Goal: Information Seeking & Learning: Understand process/instructions

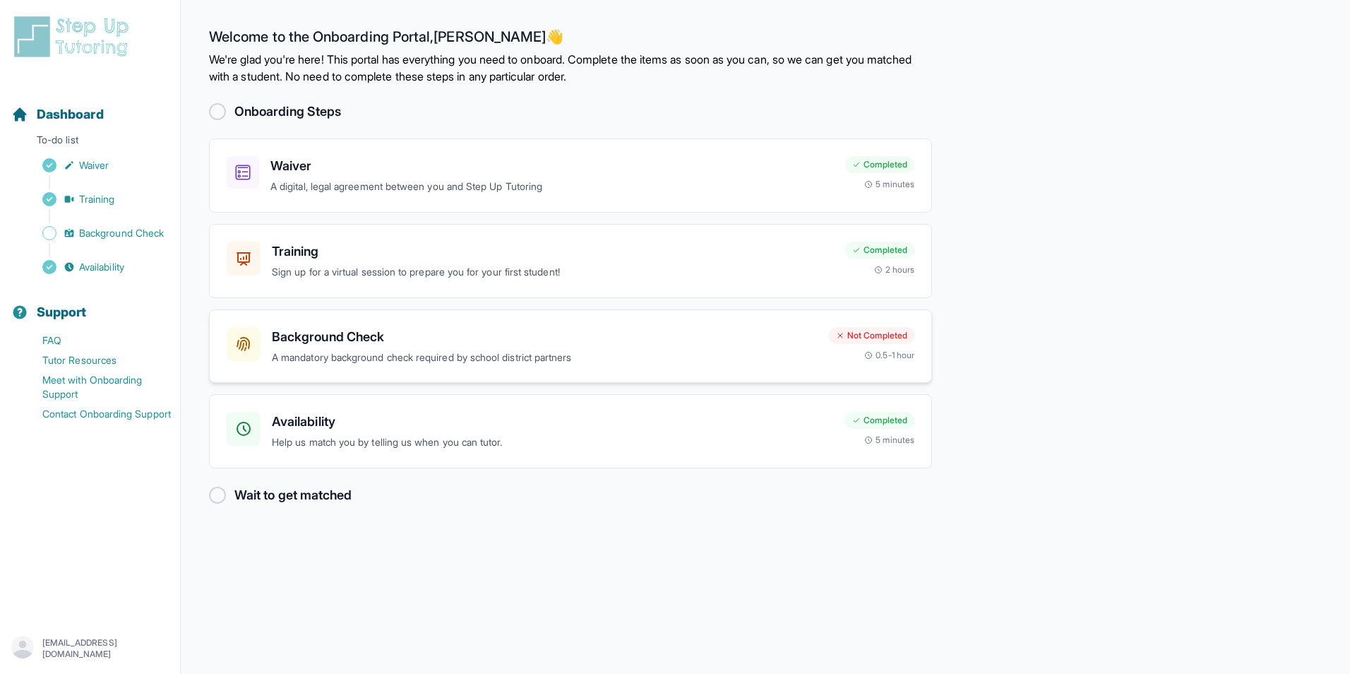
click at [375, 347] on div "Background Check A mandatory background check required by school district partn…" at bounding box center [545, 346] width 546 height 39
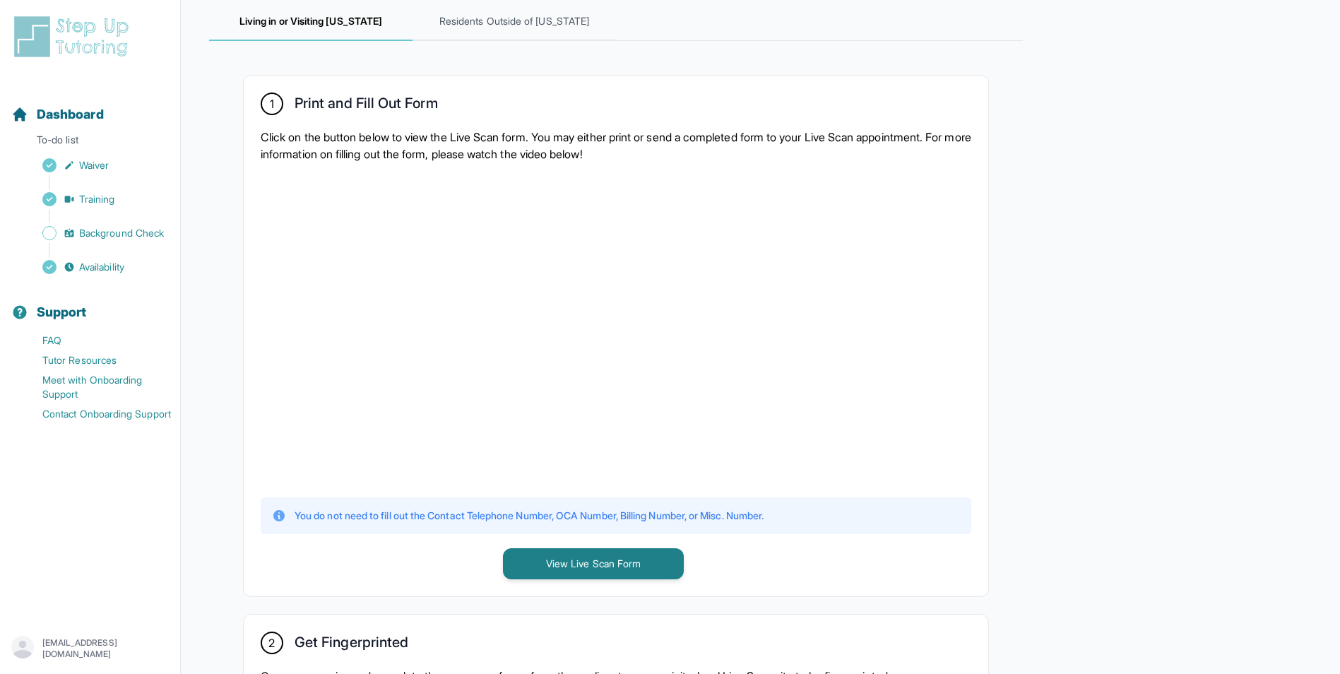
scroll to position [282, 0]
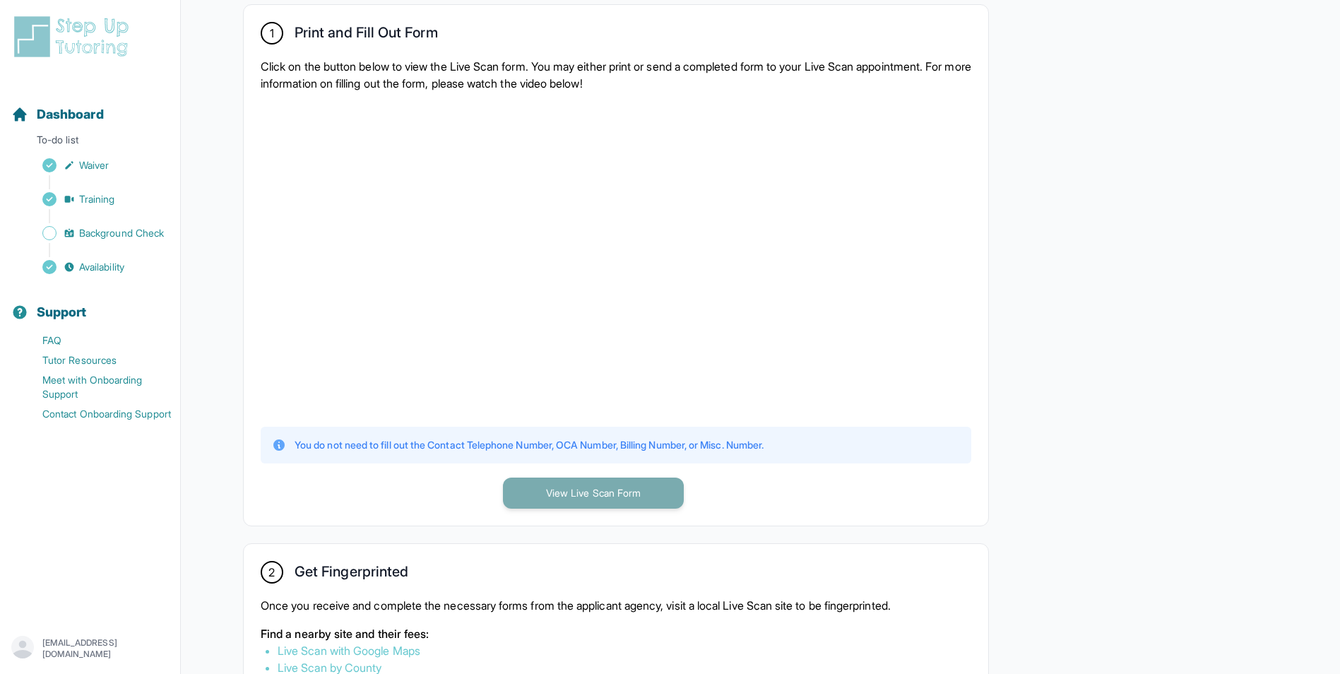
click at [525, 487] on button "View Live Scan Form" at bounding box center [593, 492] width 181 height 31
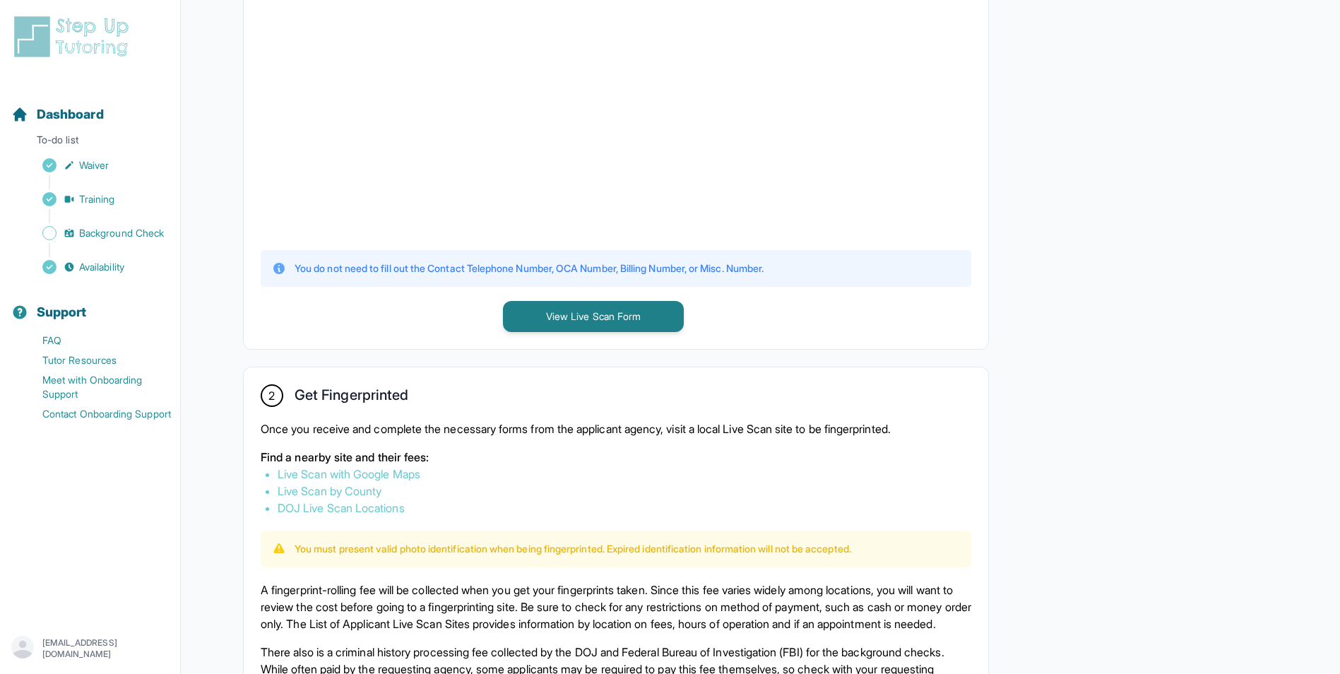
scroll to position [494, 0]
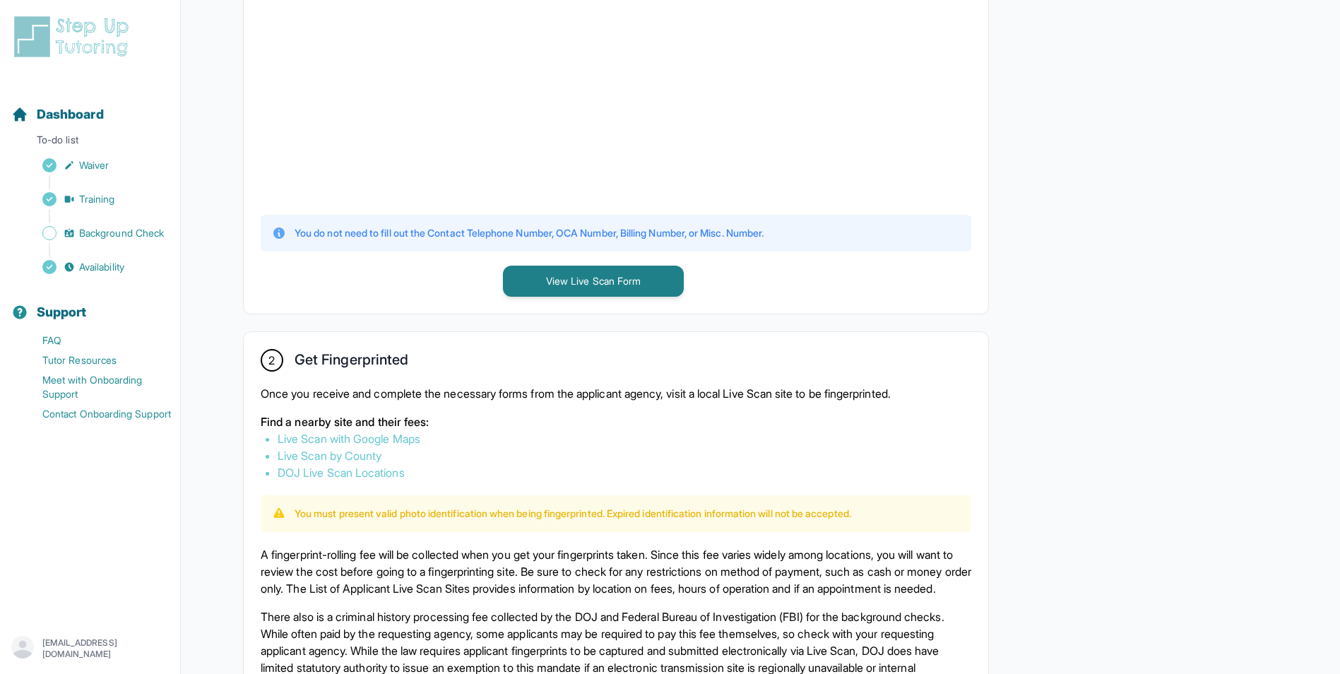
click at [386, 444] on link "Live Scan with Google Maps" at bounding box center [349, 438] width 143 height 14
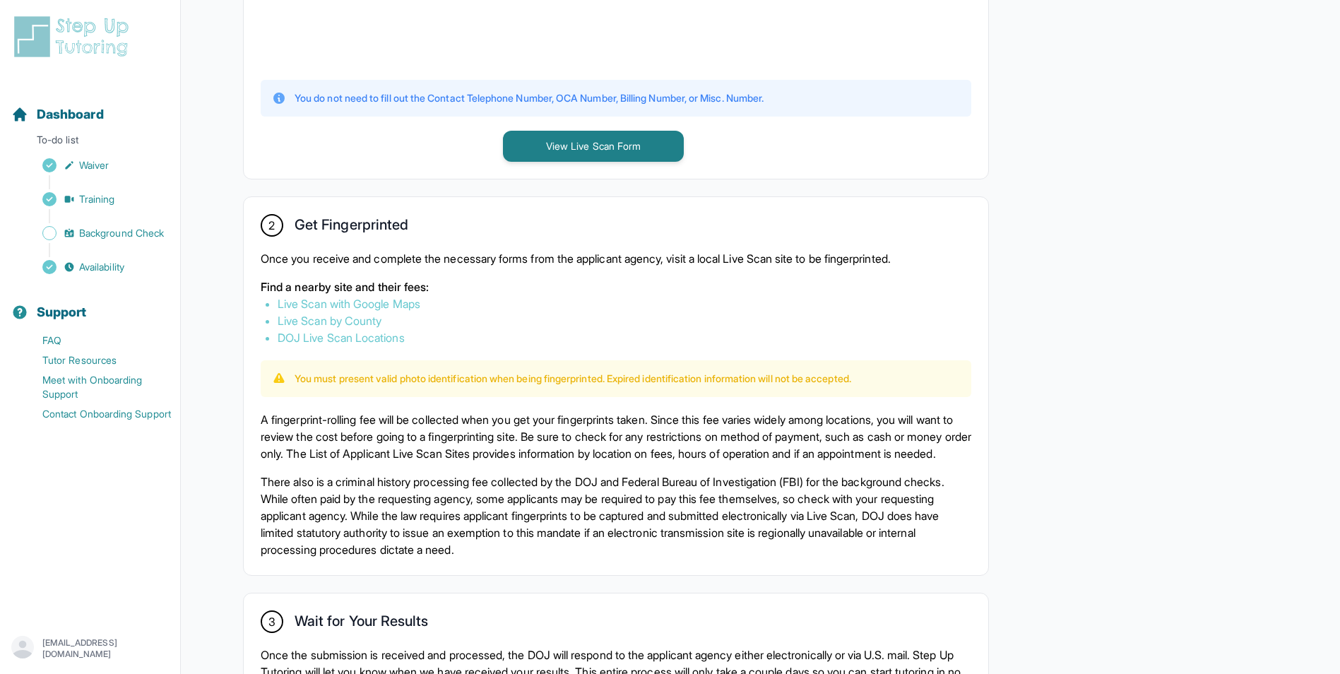
scroll to position [636, 0]
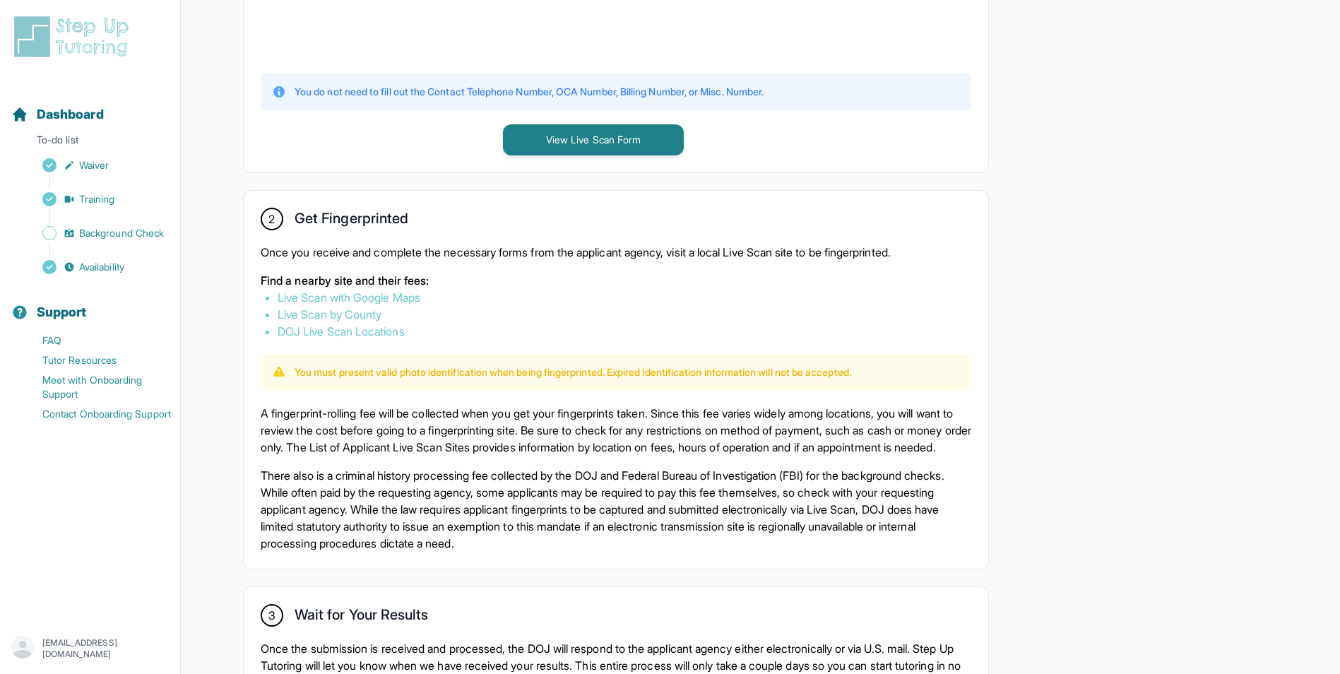
click at [402, 333] on link "DOJ Live Scan Locations" at bounding box center [341, 331] width 127 height 14
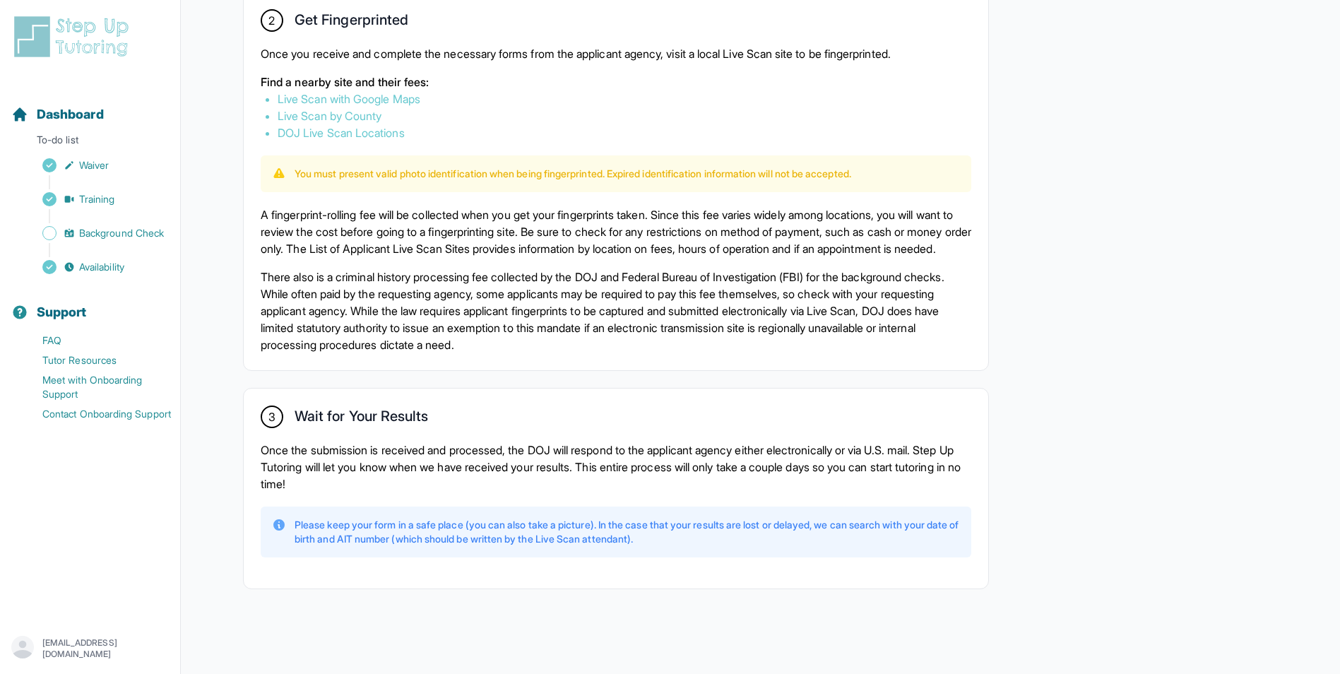
click at [739, 448] on p "Once the submission is received and processed, the DOJ will respond to the appl…" at bounding box center [616, 466] width 710 height 51
